Goal: Task Accomplishment & Management: Complete application form

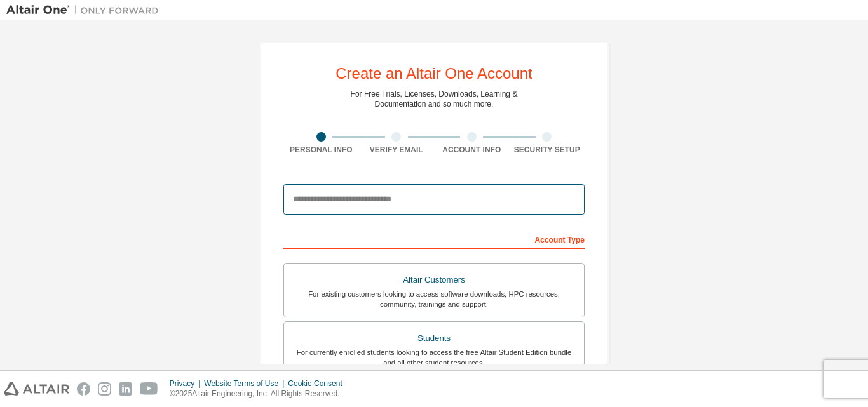
click at [401, 210] on input "email" at bounding box center [433, 199] width 301 height 31
type input "**********"
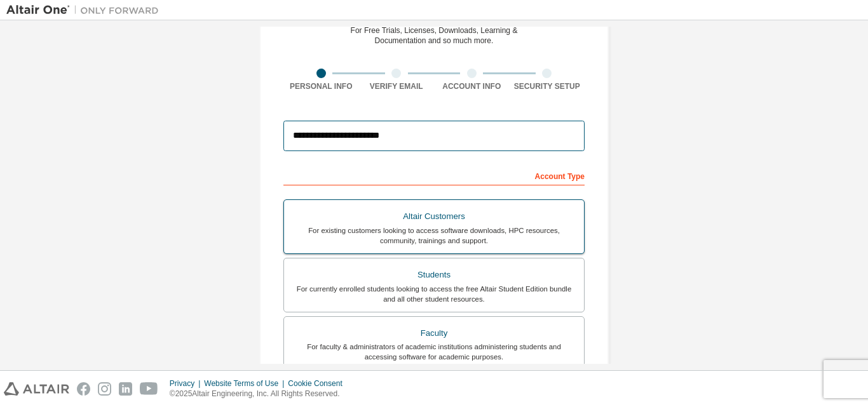
scroll to position [127, 0]
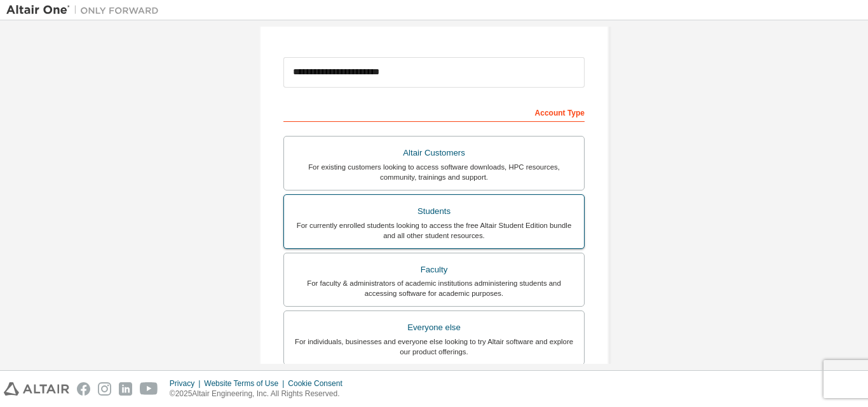
click at [436, 222] on div "For currently enrolled students looking to access the free Altair Student Editi…" at bounding box center [434, 231] width 285 height 20
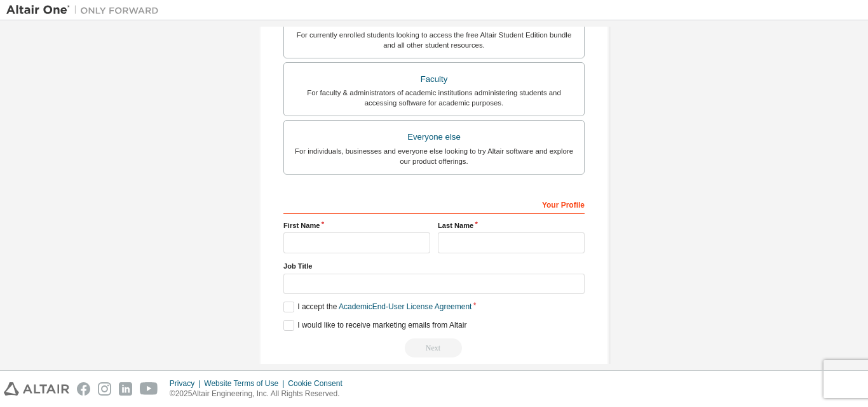
scroll to position [336, 0]
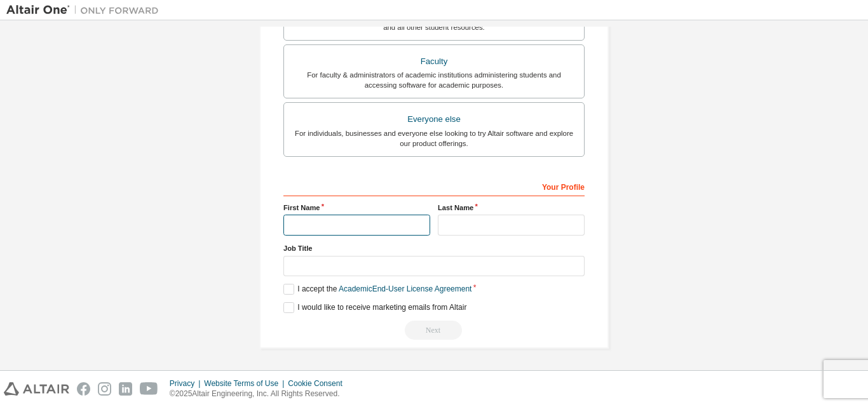
click at [362, 222] on input "text" at bounding box center [356, 225] width 147 height 21
type input "*******"
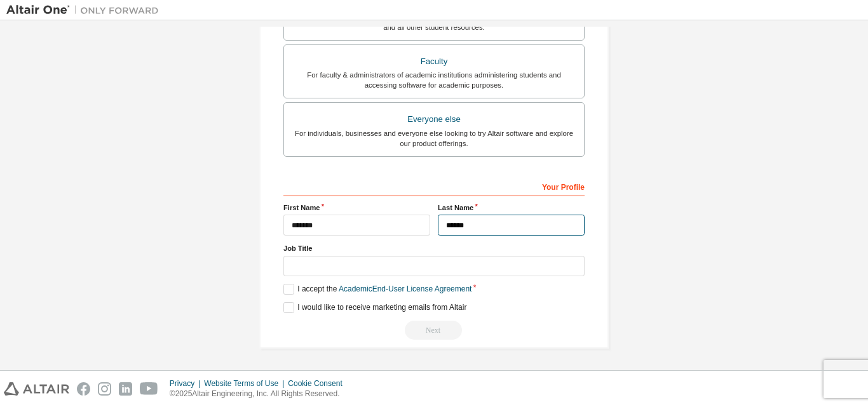
type input "******"
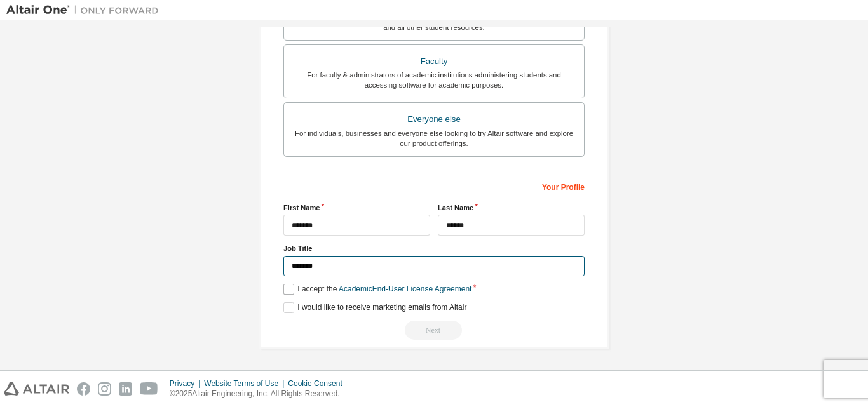
type input "*******"
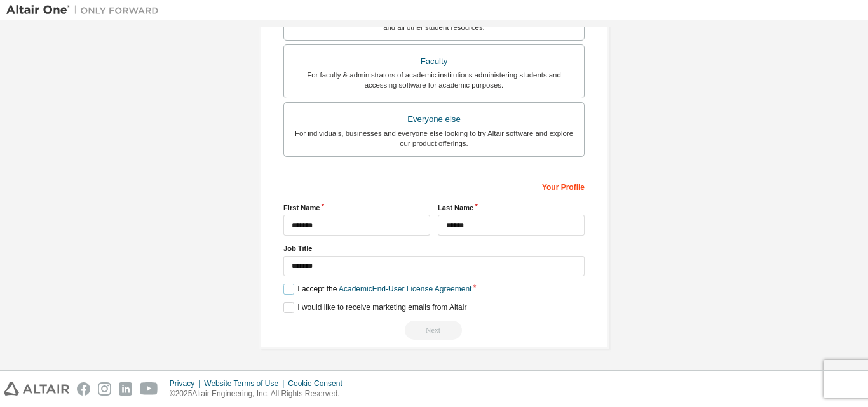
click at [283, 288] on label "I accept the Academic End-User License Agreement" at bounding box center [377, 289] width 188 height 11
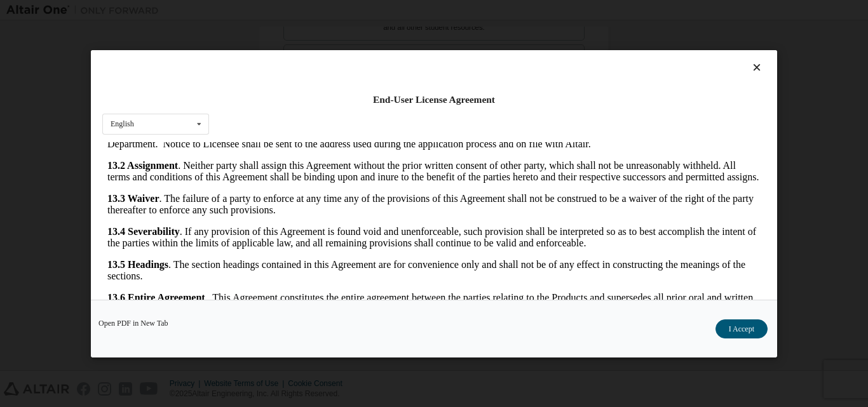
scroll to position [2109, 0]
click at [140, 125] on div "English English" at bounding box center [155, 123] width 107 height 21
click at [735, 327] on button "I Accept" at bounding box center [742, 328] width 52 height 19
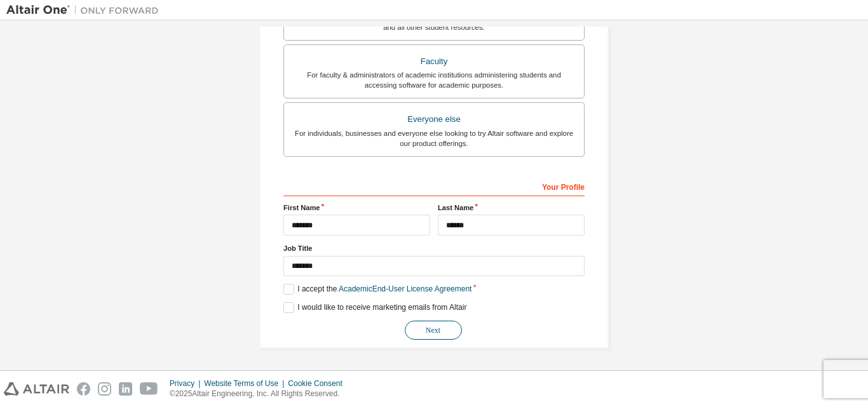
click at [424, 329] on button "Next" at bounding box center [433, 330] width 57 height 19
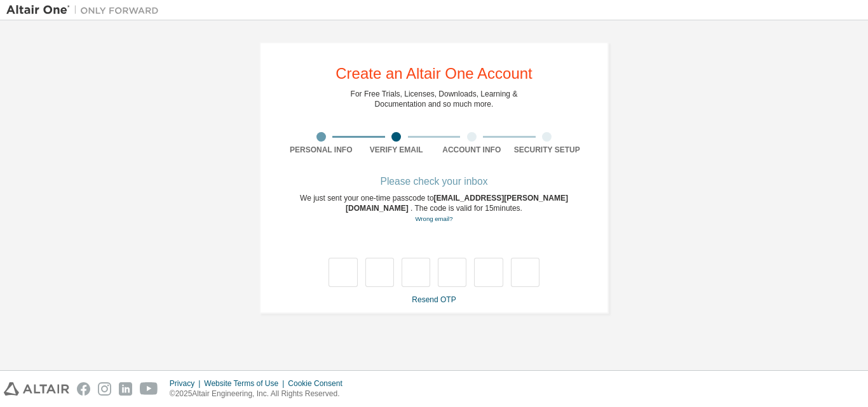
type input "*"
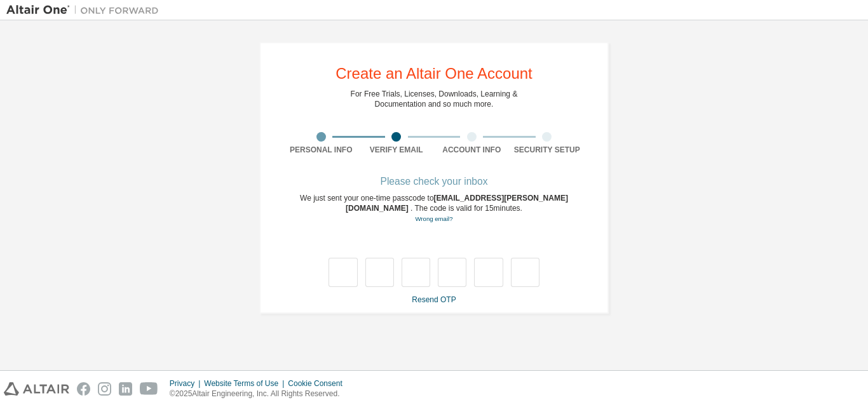
type input "*"
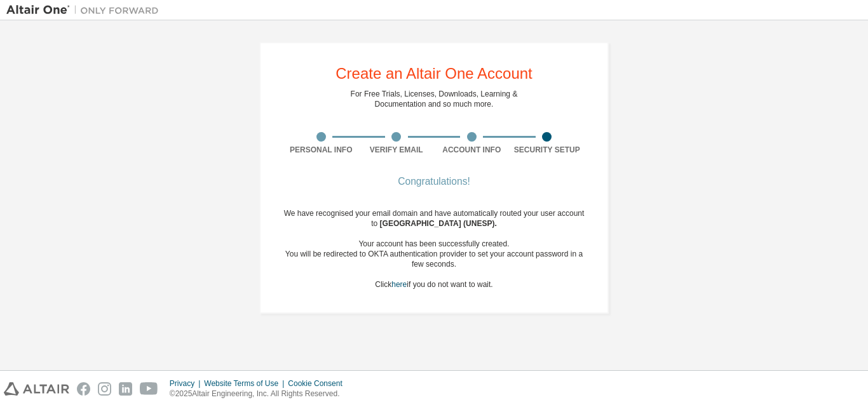
click at [489, 286] on div "We have recognised your email domain and have automatically routed your user ac…" at bounding box center [433, 248] width 301 height 81
drag, startPoint x: 452, startPoint y: 282, endPoint x: 489, endPoint y: 282, distance: 36.9
click at [489, 282] on div "We have recognised your email domain and have automatically routed your user ac…" at bounding box center [433, 248] width 301 height 81
click at [491, 282] on div "We have recognised your email domain and have automatically routed your user ac…" at bounding box center [433, 248] width 301 height 81
click at [547, 140] on div at bounding box center [547, 137] width 10 height 10
